Goal: Information Seeking & Learning: Learn about a topic

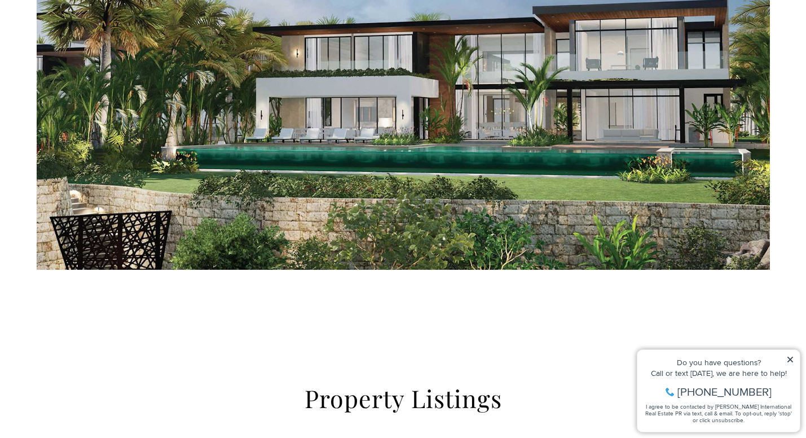
scroll to position [944, 0]
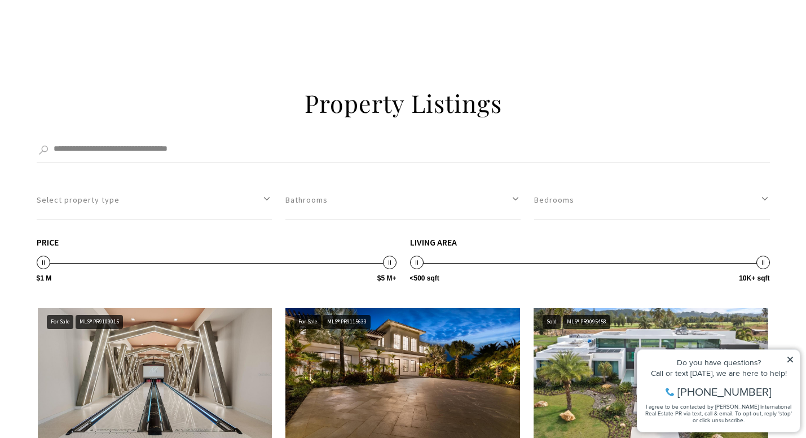
click at [496, 109] on h2 "Property Listings" at bounding box center [403, 103] width 485 height 32
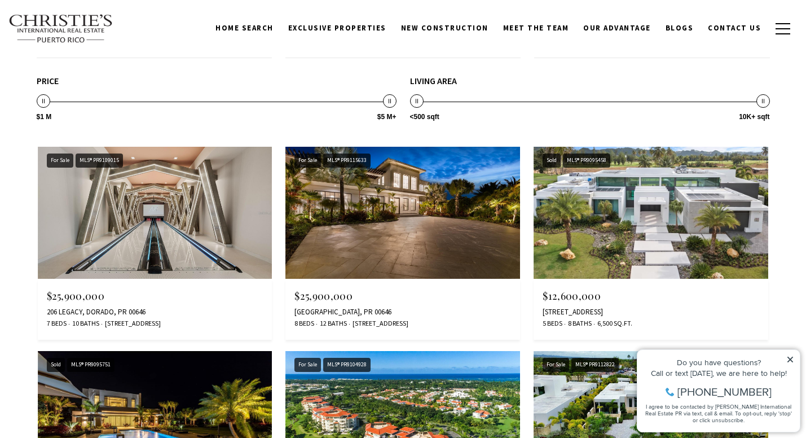
scroll to position [1105, 0]
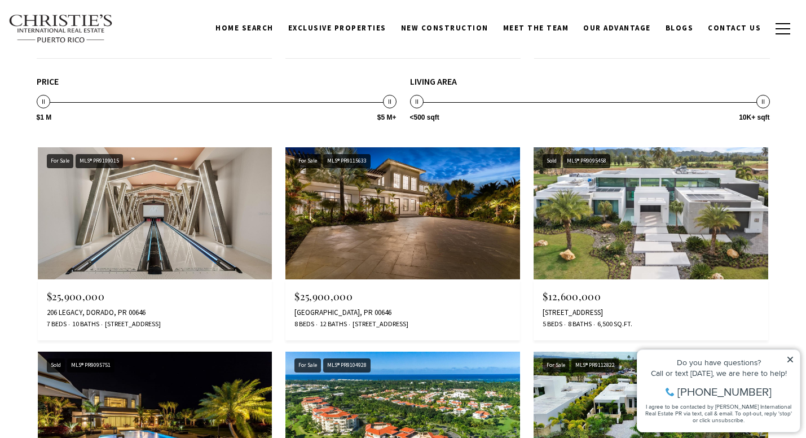
click at [644, 211] on img at bounding box center [651, 213] width 235 height 132
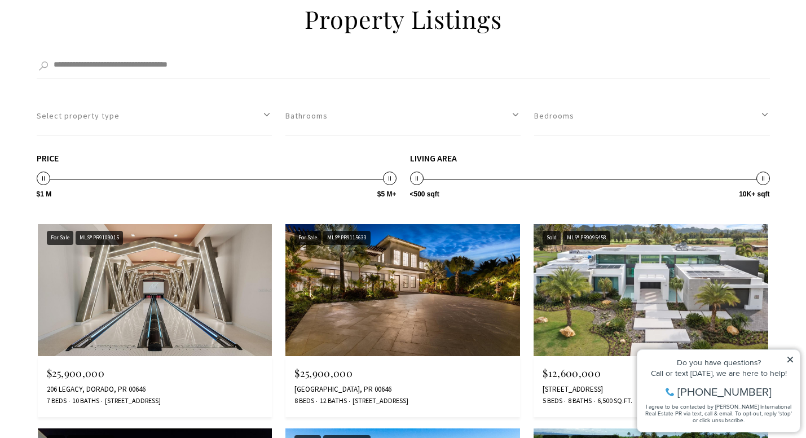
scroll to position [770, 0]
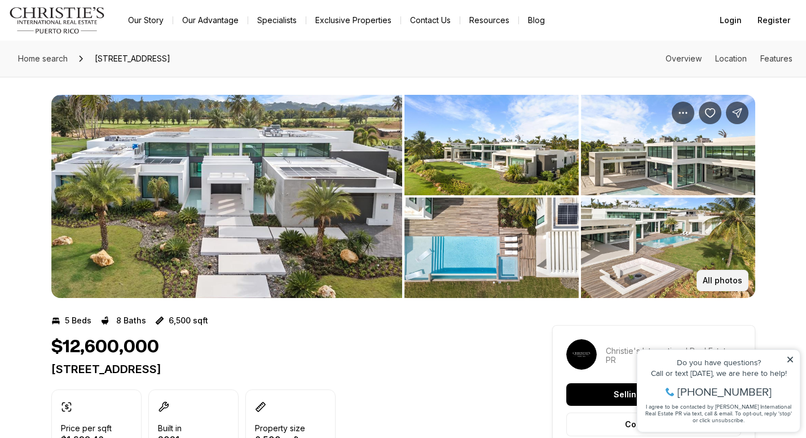
click at [725, 284] on p "All photos" at bounding box center [722, 280] width 39 height 9
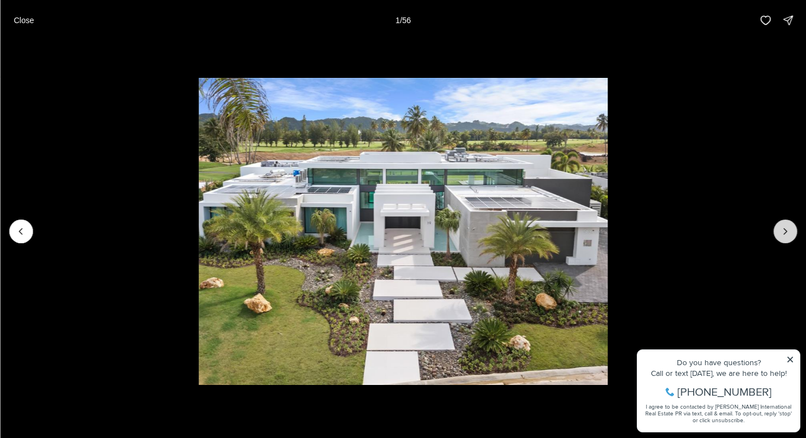
click at [776, 232] on button "Next slide" at bounding box center [785, 231] width 24 height 24
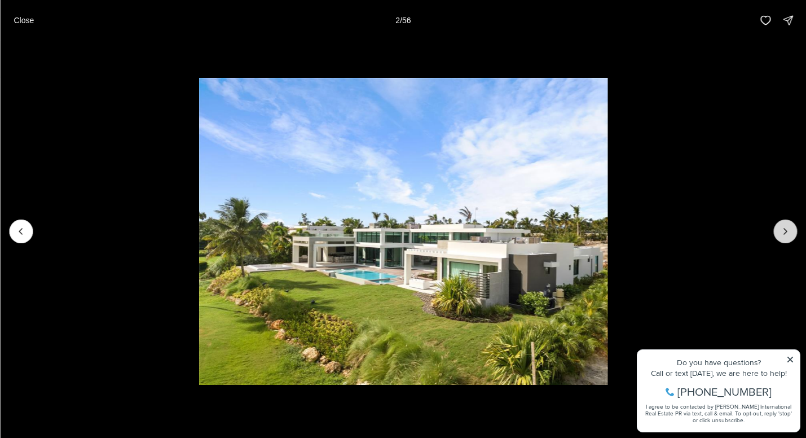
click at [776, 232] on button "Next slide" at bounding box center [785, 231] width 24 height 24
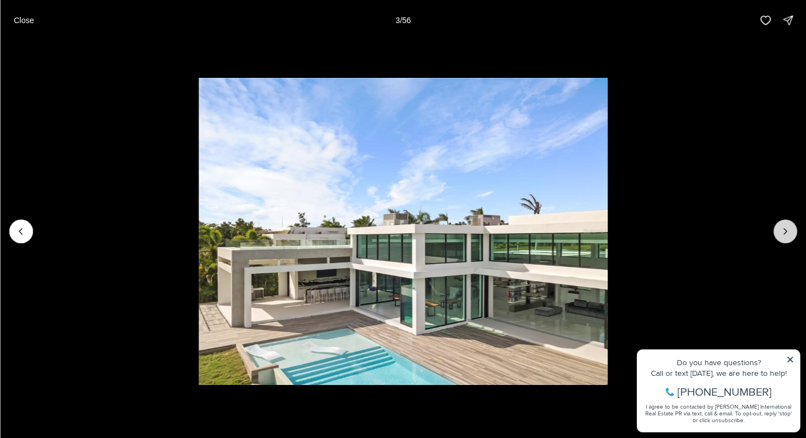
click at [776, 232] on button "Next slide" at bounding box center [785, 231] width 24 height 24
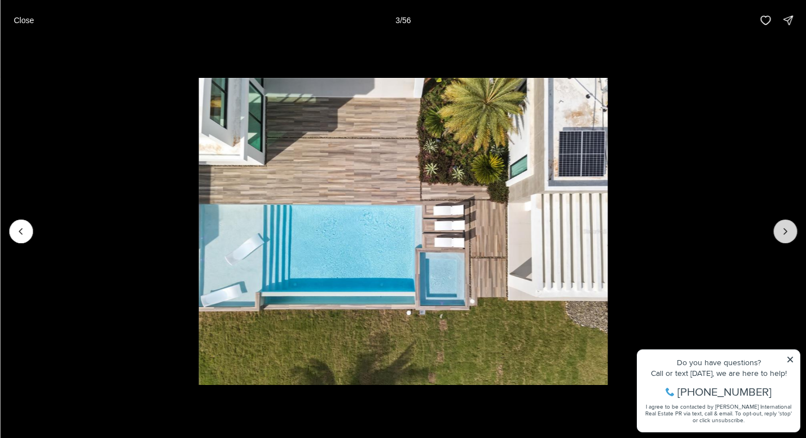
click at [776, 232] on button "Next slide" at bounding box center [785, 231] width 24 height 24
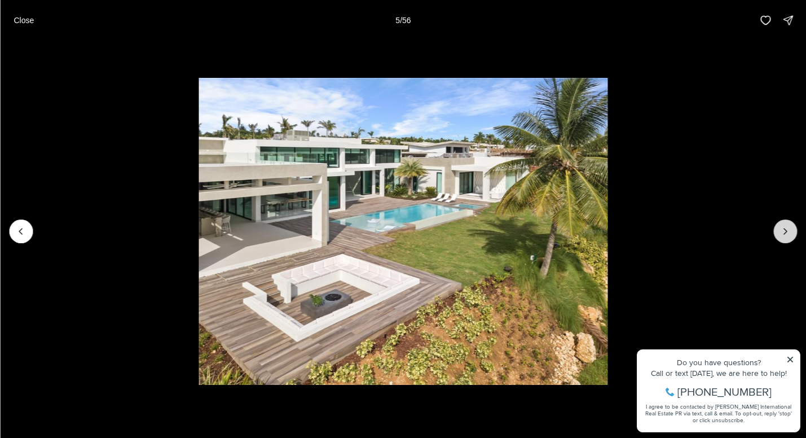
click at [776, 232] on button "Next slide" at bounding box center [785, 231] width 24 height 24
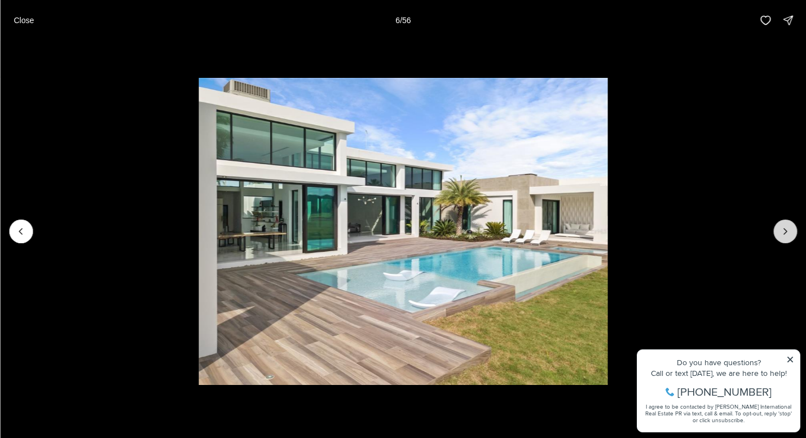
click at [776, 232] on button "Next slide" at bounding box center [785, 231] width 24 height 24
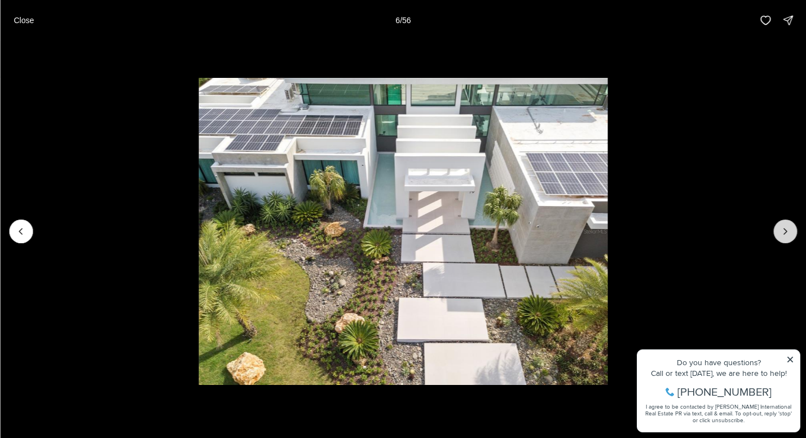
click at [776, 232] on button "Next slide" at bounding box center [785, 231] width 24 height 24
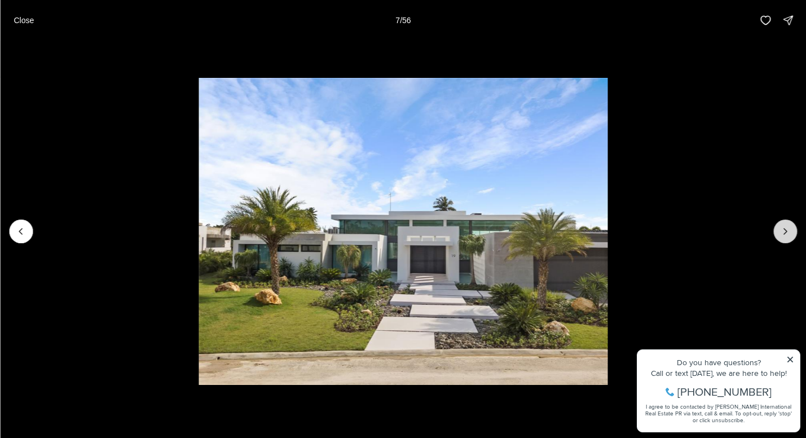
click at [776, 232] on button "Next slide" at bounding box center [785, 231] width 24 height 24
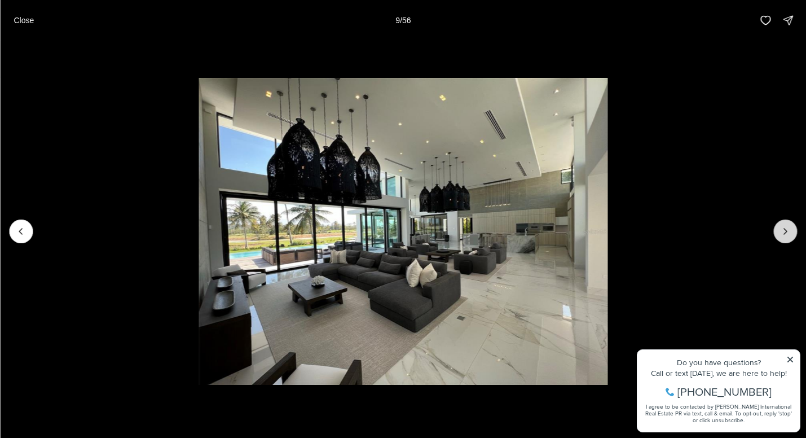
click at [776, 232] on button "Next slide" at bounding box center [785, 231] width 24 height 24
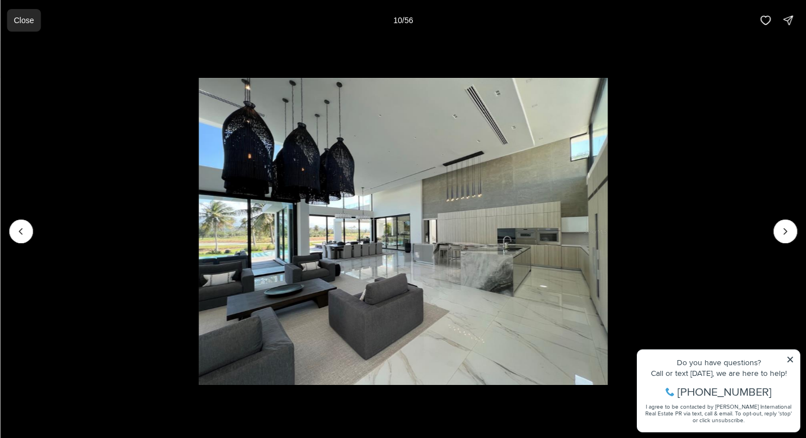
click at [20, 21] on p "Close" at bounding box center [24, 20] width 20 height 9
